Goal: Task Accomplishment & Management: Use online tool/utility

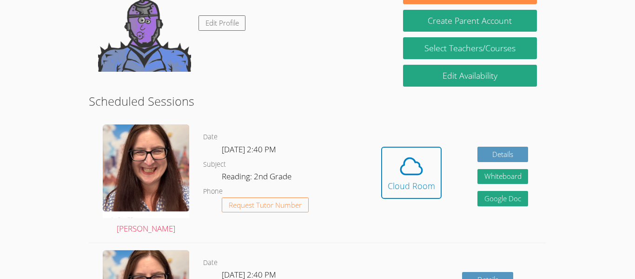
scroll to position [112, 0]
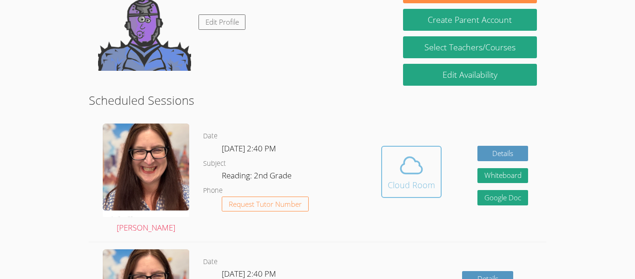
click at [413, 175] on icon at bounding box center [412, 165] width 26 height 26
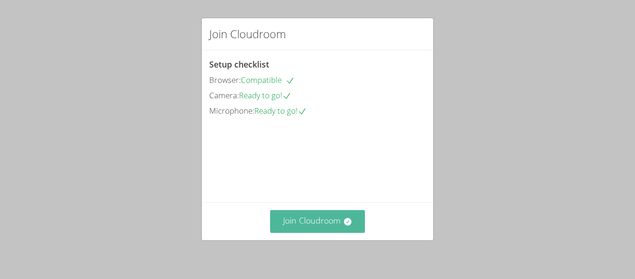
click at [301, 220] on button "Join Cloudroom" at bounding box center [317, 221] width 95 height 23
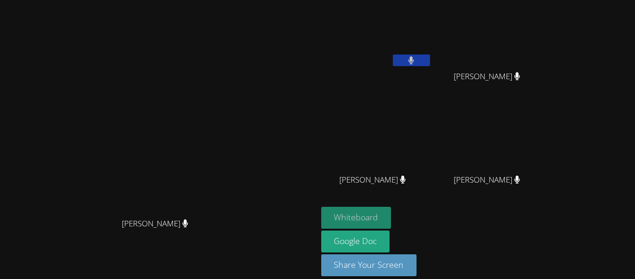
click at [392, 208] on button "Whiteboard" at bounding box center [356, 218] width 70 height 22
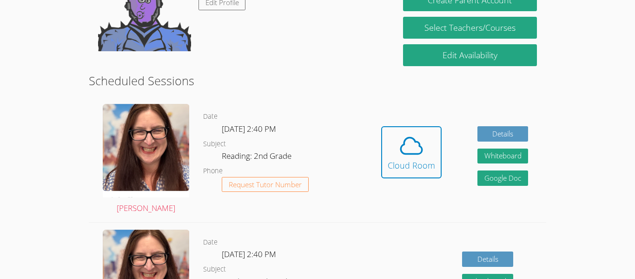
scroll to position [149, 0]
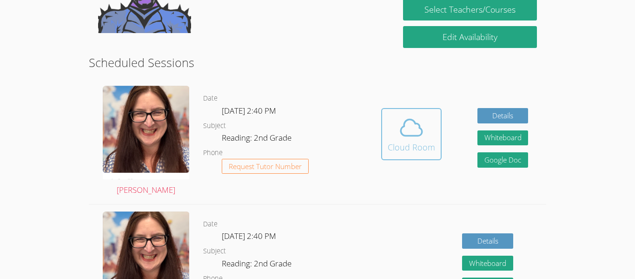
click at [418, 138] on icon at bounding box center [412, 127] width 26 height 26
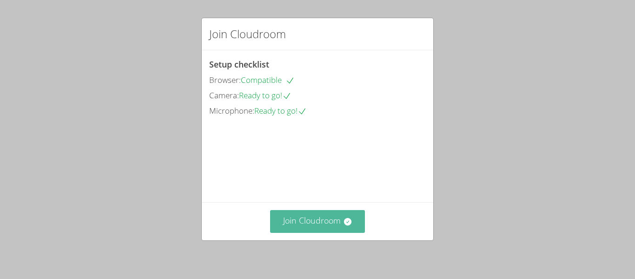
click at [355, 223] on button "Join Cloudroom" at bounding box center [317, 221] width 95 height 23
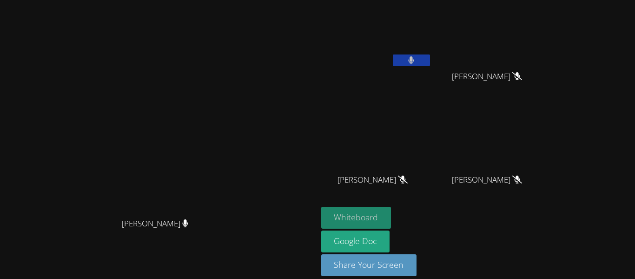
click at [392, 214] on button "Whiteboard" at bounding box center [356, 218] width 70 height 22
